Goal: Task Accomplishment & Management: Use online tool/utility

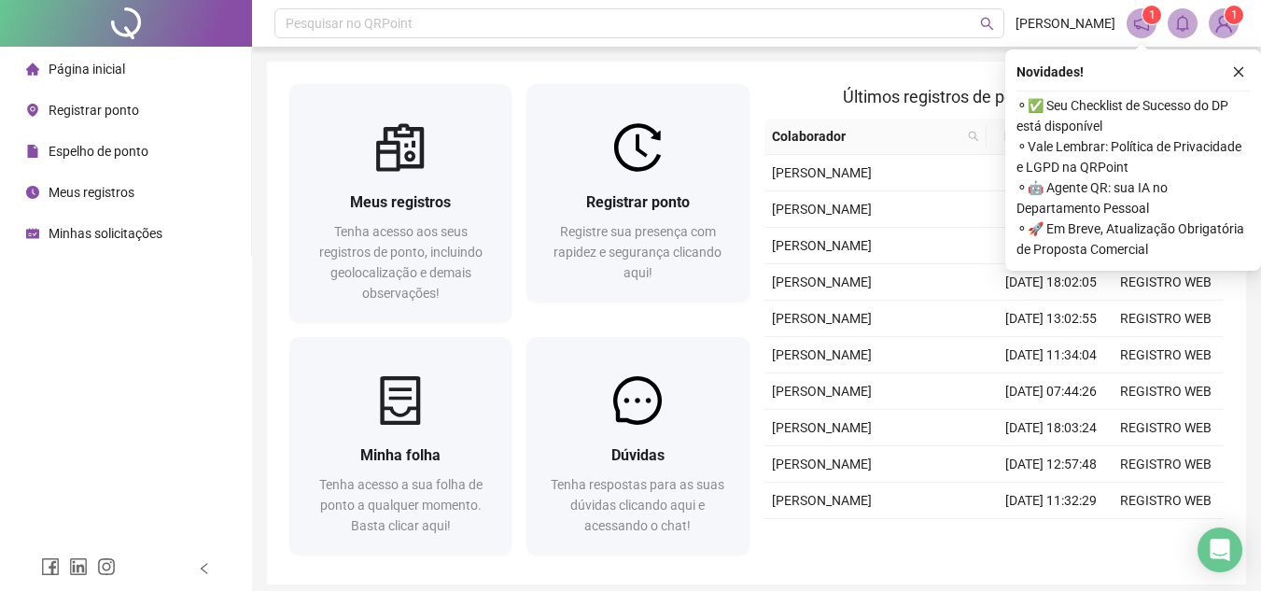
drag, startPoint x: 1236, startPoint y: 79, endPoint x: 1180, endPoint y: 109, distance: 64.3
click at [1236, 78] on button "button" at bounding box center [1238, 72] width 22 height 22
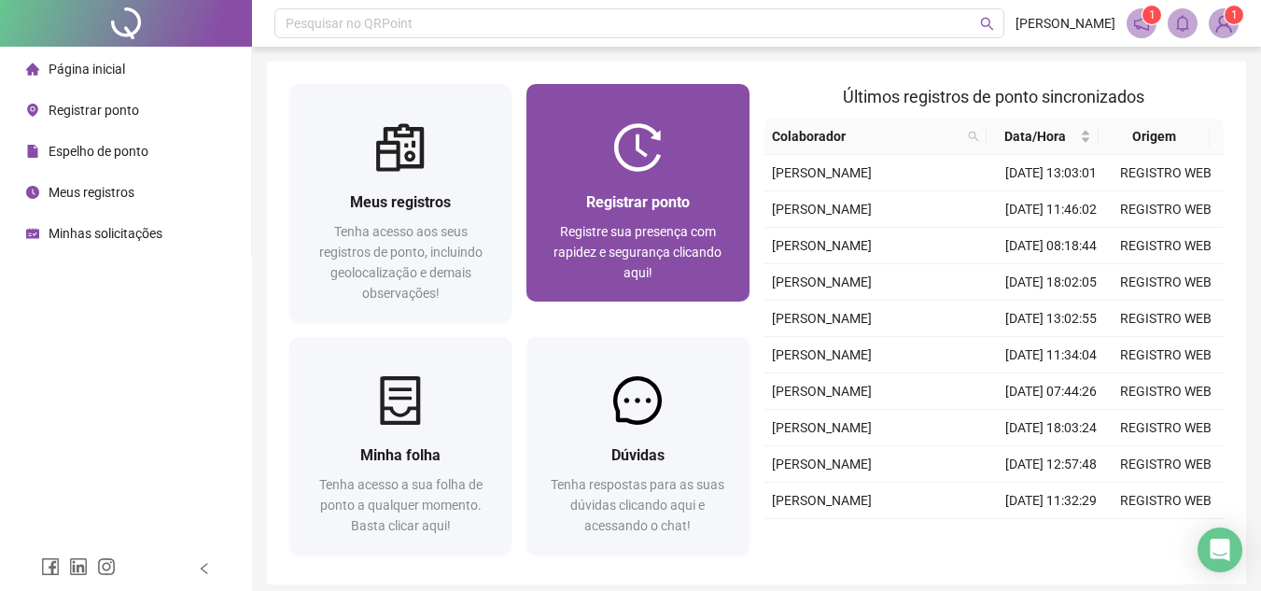
click at [714, 197] on div "Registrar ponto" at bounding box center [637, 201] width 177 height 23
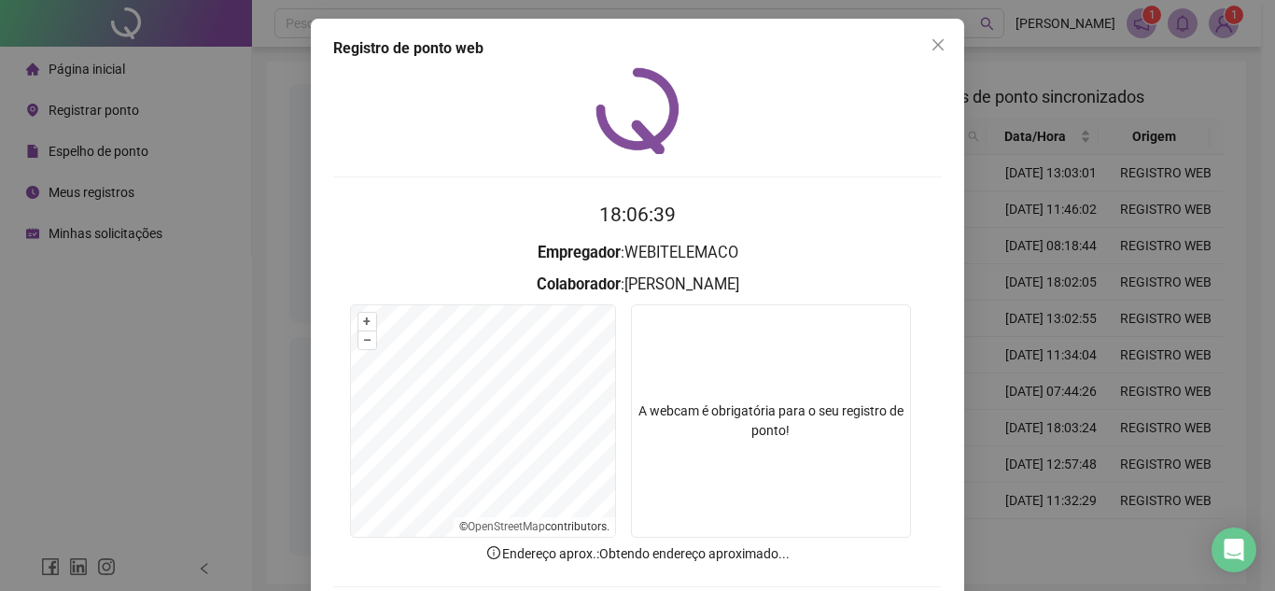
scroll to position [97, 0]
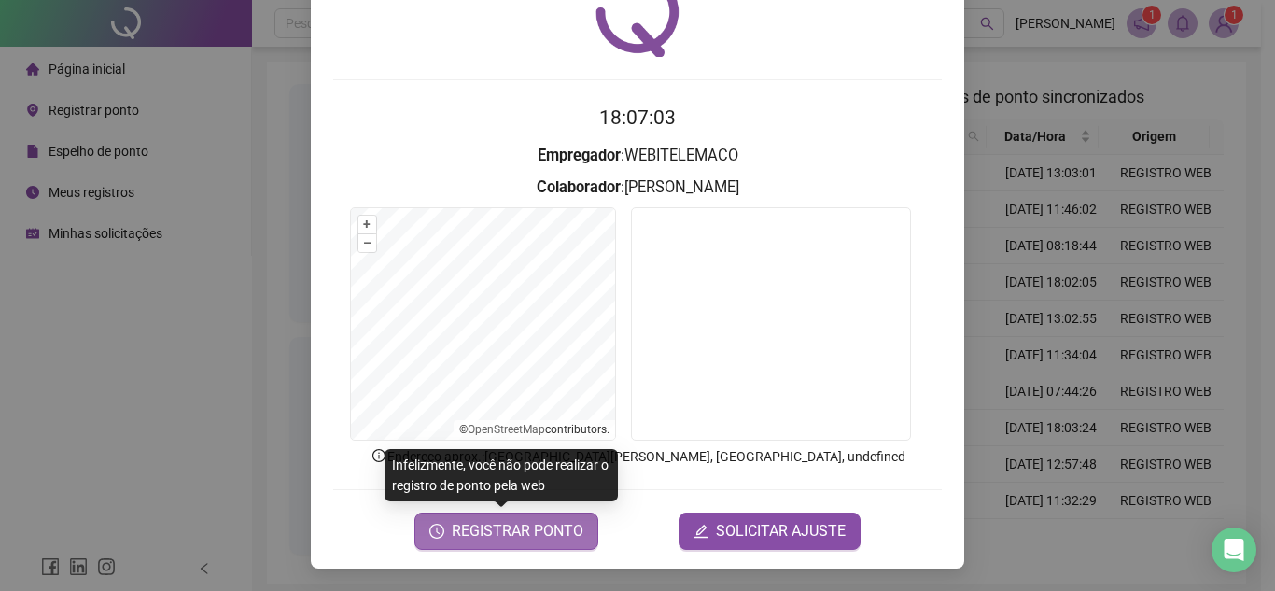
click at [529, 525] on span "REGISTRAR PONTO" at bounding box center [518, 531] width 132 height 22
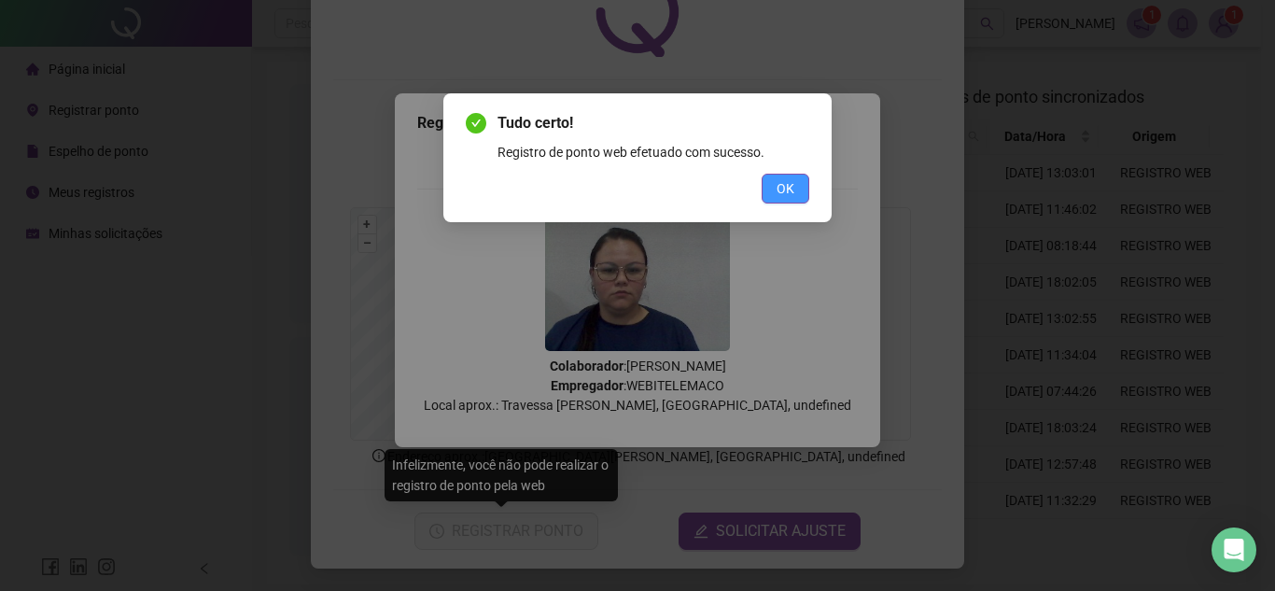
click at [801, 175] on button "OK" at bounding box center [785, 189] width 48 height 30
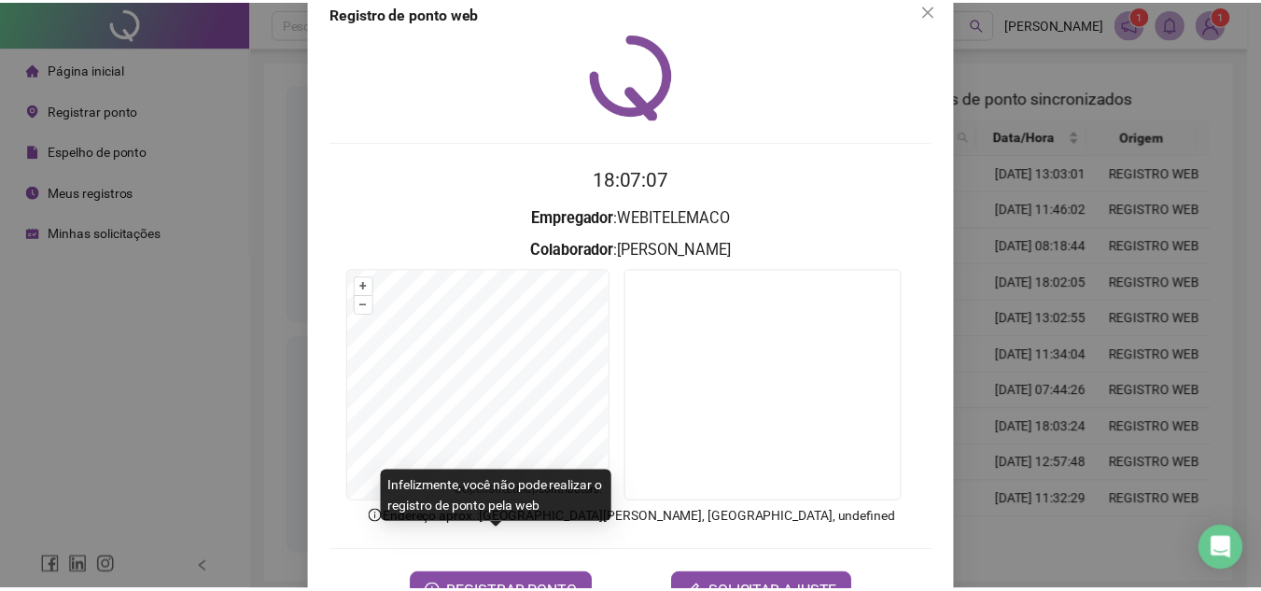
scroll to position [0, 0]
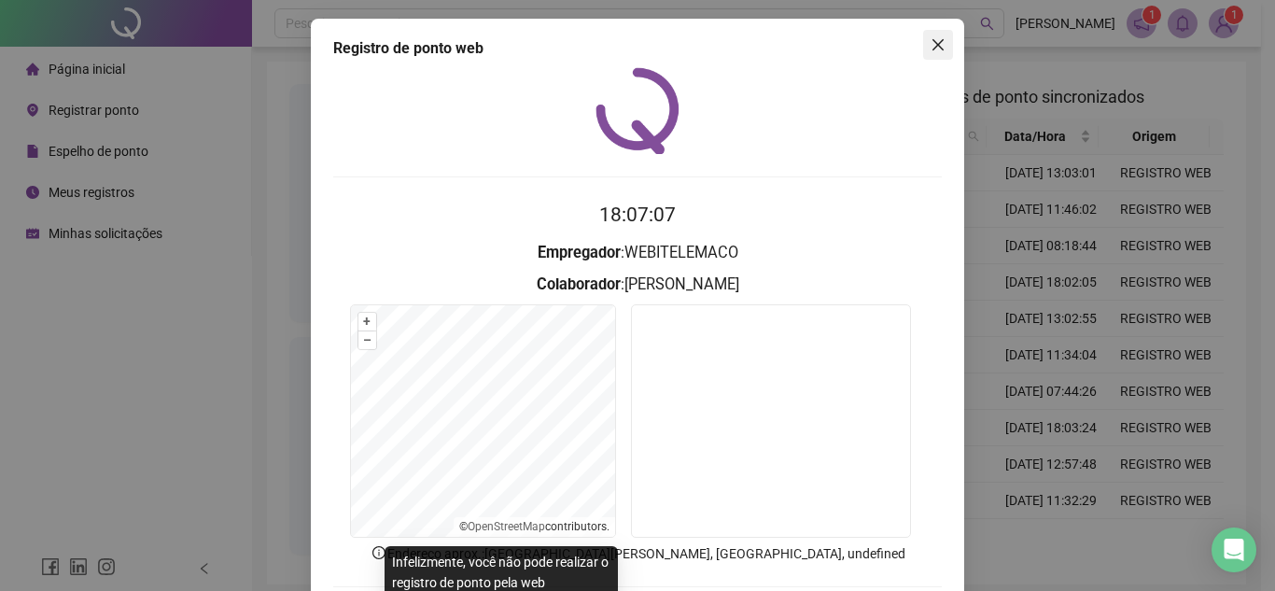
click at [933, 30] on button "Close" at bounding box center [938, 45] width 30 height 30
